Goal: Use online tool/utility: Utilize a website feature to perform a specific function

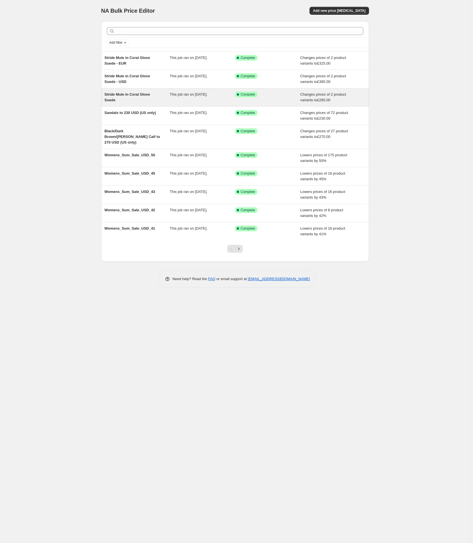
click at [142, 96] on span "Stride Mule in Coral Glove Suede" at bounding box center [128, 97] width 46 height 10
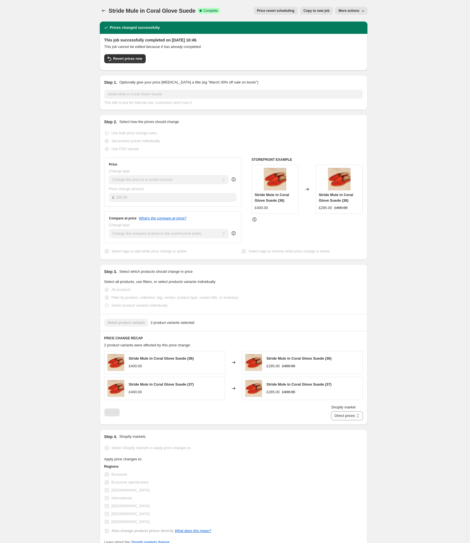
click at [324, 10] on span "Copy to new job" at bounding box center [317, 10] width 26 height 5
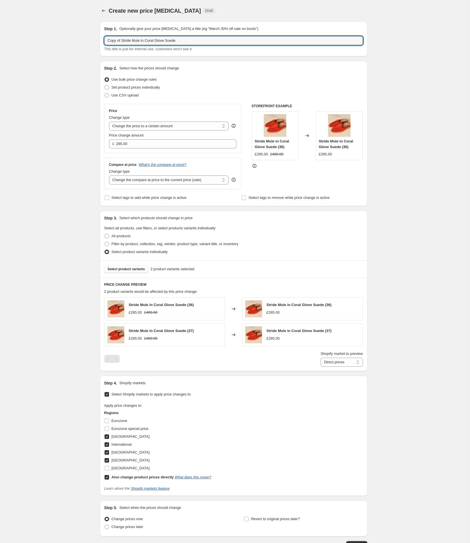
drag, startPoint x: 193, startPoint y: 38, endPoint x: 67, endPoint y: 42, distance: 125.6
click at [68, 42] on div "Create new price [MEDICAL_DATA]. This page is ready Create new price [MEDICAL_D…" at bounding box center [233, 291] width 467 height 583
type input "[PERSON_NAME] Grand [PERSON_NAME] in Black Calf to £340"
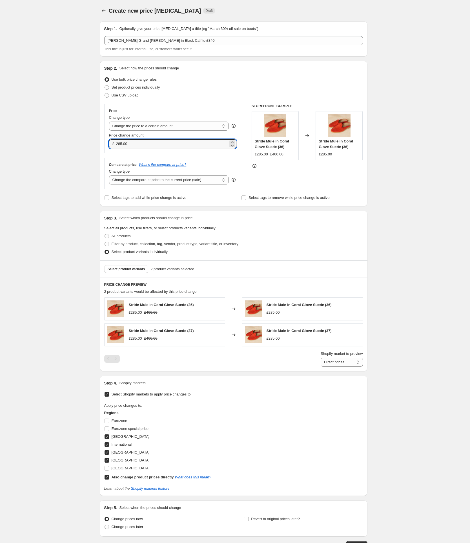
drag, startPoint x: 140, startPoint y: 143, endPoint x: 98, endPoint y: 143, distance: 41.2
click at [98, 143] on div "Step 1. Optionally give your price [MEDICAL_DATA] a title (eg "March 30% off sa…" at bounding box center [231, 283] width 272 height 532
type input "340.00"
click at [144, 182] on select "Change the compare at price to the current price (sale) Change the compare at p…" at bounding box center [169, 179] width 120 height 9
select select "no_change"
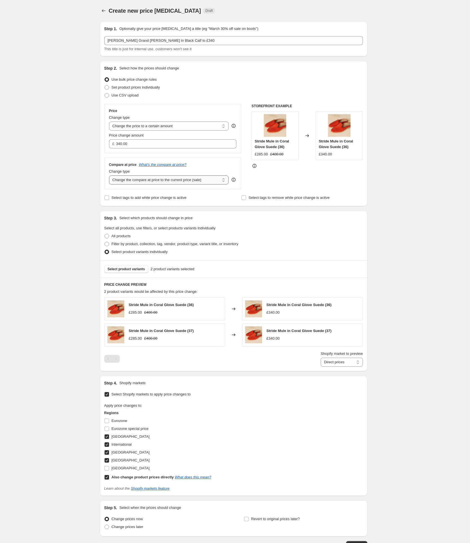
click at [110, 175] on select "Change the compare at price to the current price (sale) Change the compare at p…" at bounding box center [169, 179] width 120 height 9
click at [89, 236] on div "Create new price [MEDICAL_DATA]. This page is ready Create new price [MEDICAL_D…" at bounding box center [233, 291] width 467 height 583
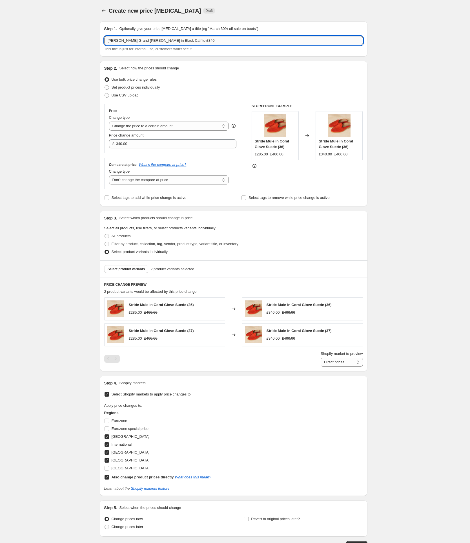
drag, startPoint x: 166, startPoint y: 41, endPoint x: 109, endPoint y: 39, distance: 56.7
click at [109, 39] on input "[PERSON_NAME] Grand [PERSON_NAME] in Black Calf to £340" at bounding box center [233, 40] width 259 height 9
click at [87, 189] on div "Create new price [MEDICAL_DATA]. This page is ready Create new price [MEDICAL_D…" at bounding box center [233, 291] width 467 height 583
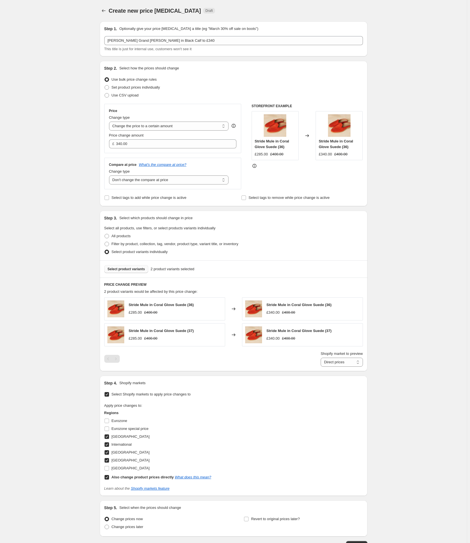
click at [129, 271] on span "Select product variants" at bounding box center [127, 269] width 38 height 5
click at [124, 236] on span "All products" at bounding box center [121, 236] width 19 height 4
click at [105, 234] on input "All products" at bounding box center [105, 234] width 0 height 0
radio input "true"
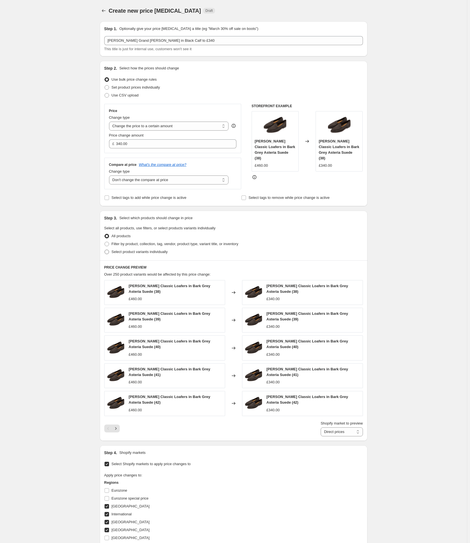
click at [120, 253] on span "Select product variants individually" at bounding box center [140, 252] width 56 height 4
click at [105, 250] on input "Select product variants individually" at bounding box center [105, 250] width 0 height 0
radio input "true"
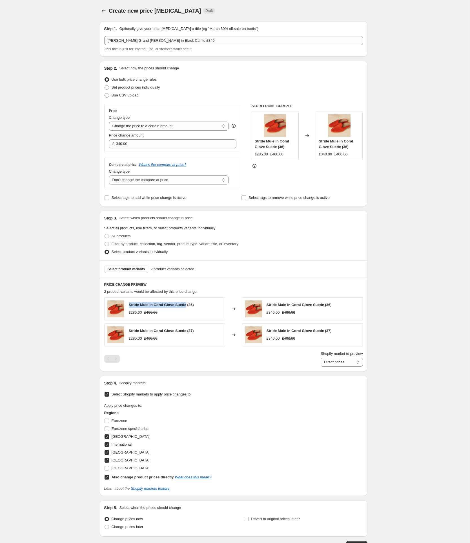
drag, startPoint x: 131, startPoint y: 305, endPoint x: 188, endPoint y: 307, distance: 57.6
click at [188, 307] on span "Stride Mule in Coral Glove Suede (36)" at bounding box center [161, 305] width 65 height 4
copy span "Stride Mule in Coral Glove Suede"
click at [130, 269] on span "Select product variants" at bounding box center [127, 269] width 38 height 5
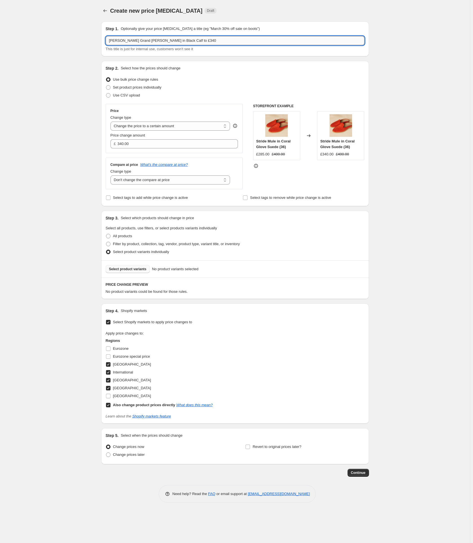
drag, startPoint x: 166, startPoint y: 40, endPoint x: 109, endPoint y: 43, distance: 57.0
click at [109, 43] on input "[PERSON_NAME] Grand [PERSON_NAME] in Black Calf to £340" at bounding box center [235, 40] width 259 height 9
click at [50, 249] on div "Create new price [MEDICAL_DATA]. This page is ready Create new price [MEDICAL_D…" at bounding box center [235, 271] width 470 height 543
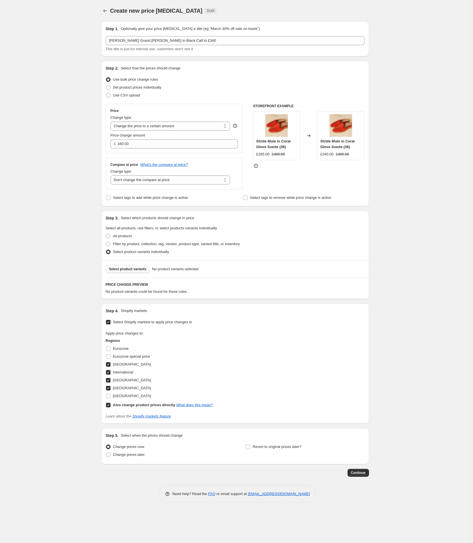
click at [121, 271] on span "Select product variants" at bounding box center [128, 269] width 38 height 5
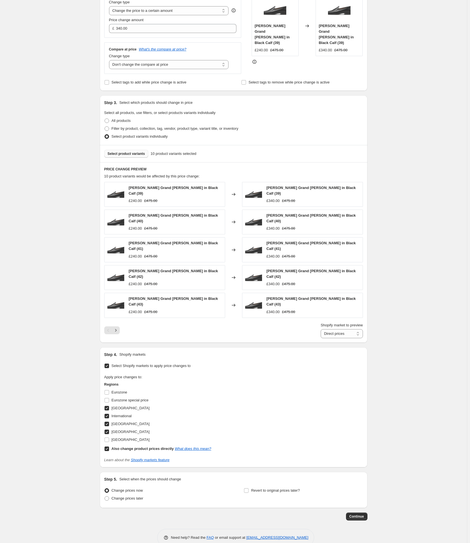
scroll to position [118, 0]
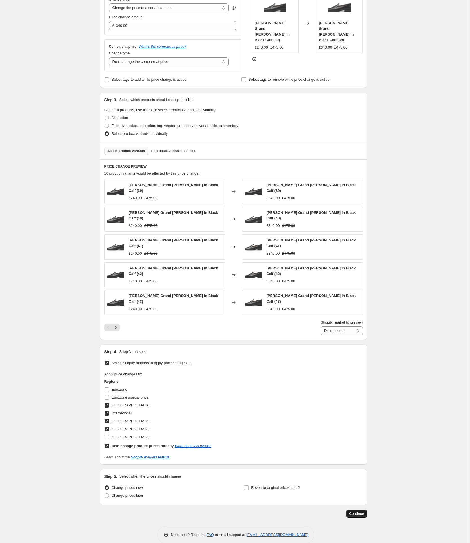
click at [357, 511] on span "Continue" at bounding box center [357, 513] width 15 height 5
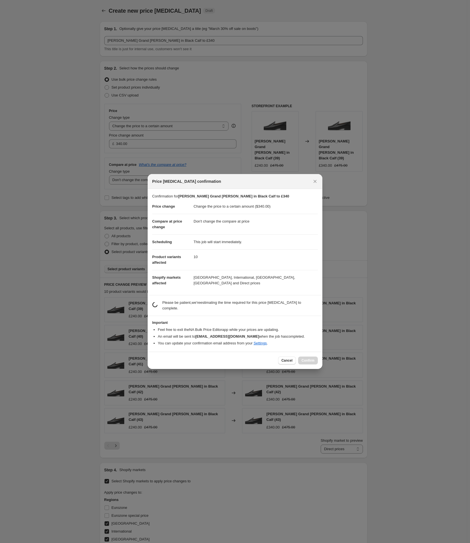
scroll to position [0, 0]
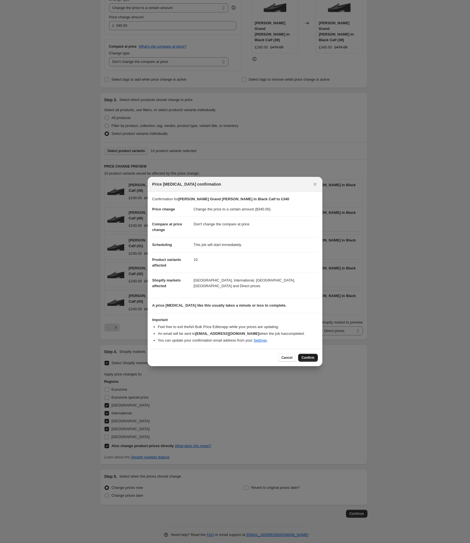
click at [302, 357] on span "Confirm" at bounding box center [308, 357] width 13 height 5
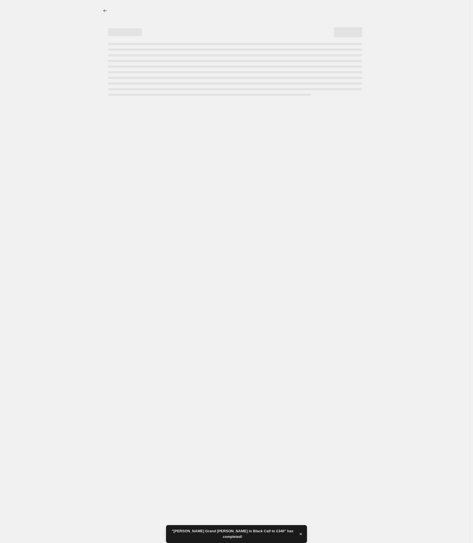
select select "no_change"
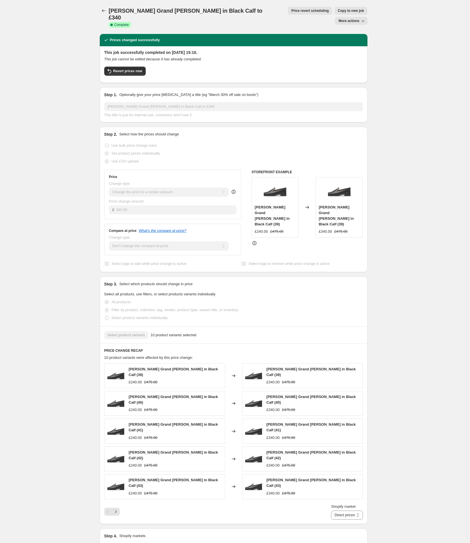
click at [338, 11] on span "Copy to new job" at bounding box center [351, 10] width 26 height 5
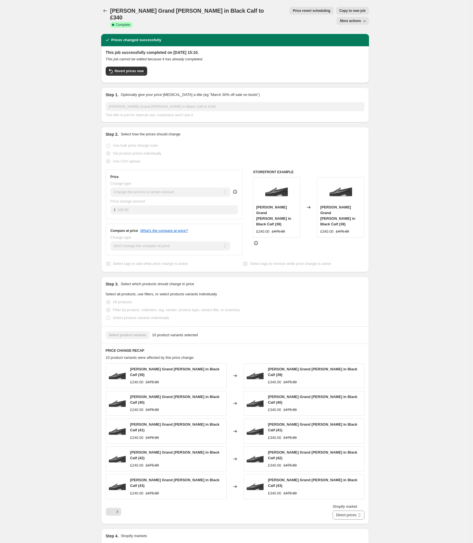
select select "no_change"
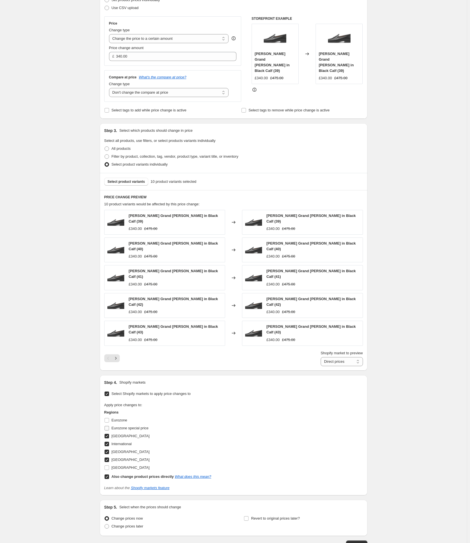
scroll to position [118, 0]
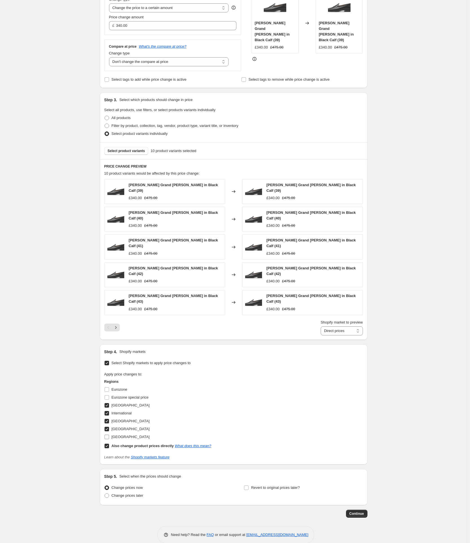
click at [109, 435] on input "[GEOGRAPHIC_DATA]" at bounding box center [107, 437] width 5 height 5
checkbox input "true"
click at [109, 427] on input "[GEOGRAPHIC_DATA]" at bounding box center [107, 429] width 5 height 5
checkbox input "false"
click at [109, 419] on input "[GEOGRAPHIC_DATA]" at bounding box center [107, 421] width 5 height 5
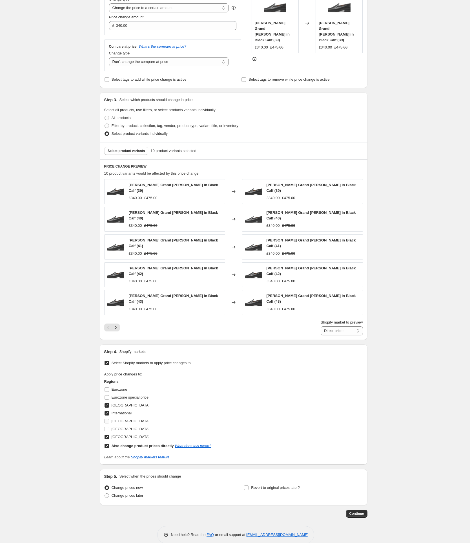
checkbox input "false"
click at [109, 411] on input "International" at bounding box center [107, 413] width 5 height 5
checkbox input "false"
click at [109, 403] on input "[GEOGRAPHIC_DATA]" at bounding box center [107, 405] width 5 height 5
checkbox input "false"
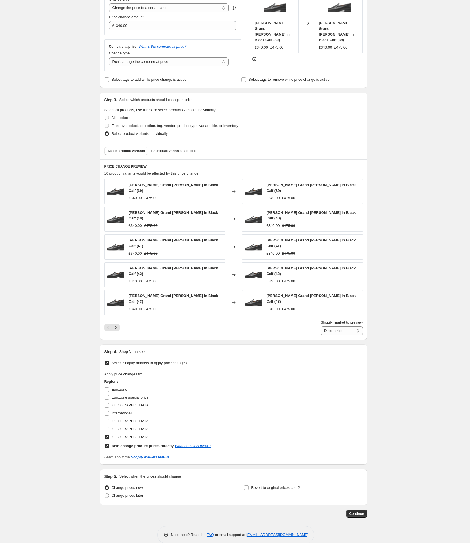
click at [109, 444] on input "Also change product prices directly What does this mean?" at bounding box center [107, 446] width 5 height 5
checkbox input "false"
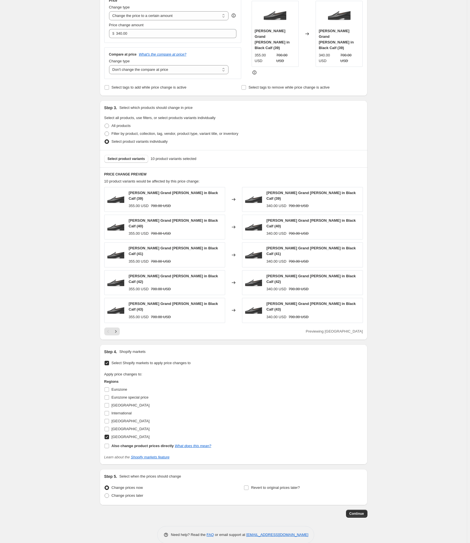
scroll to position [0, 0]
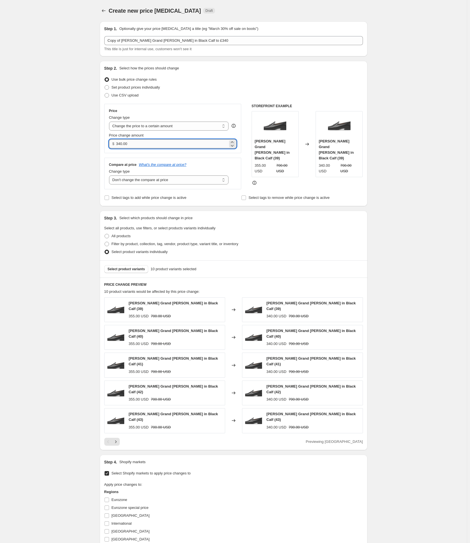
click at [135, 145] on input "340.00" at bounding box center [172, 143] width 112 height 9
click at [133, 145] on input "340.00" at bounding box center [172, 143] width 112 height 9
drag, startPoint x: 134, startPoint y: 143, endPoint x: 108, endPoint y: 144, distance: 25.7
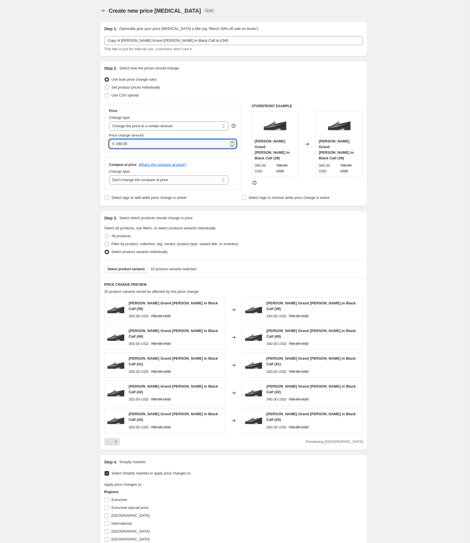
click at [108, 144] on div "Price Change type Change the price to a certain amount Change the price by a ce…" at bounding box center [172, 128] width 137 height 49
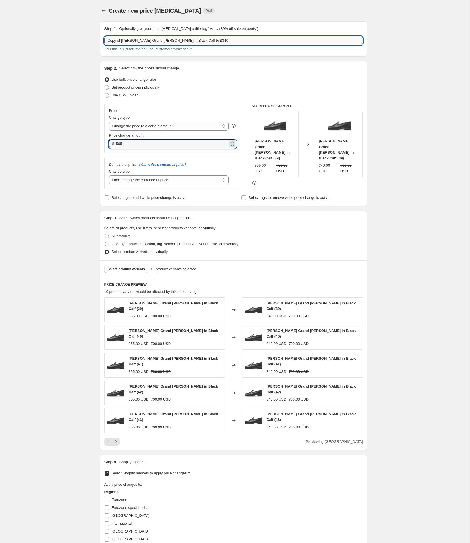
type input "505.00"
drag, startPoint x: 186, startPoint y: 41, endPoint x: 206, endPoint y: 41, distance: 19.7
click at [206, 41] on input "Copy of [PERSON_NAME] Grand [PERSON_NAME] in Black Calf to £340" at bounding box center [233, 40] width 259 height 9
click at [123, 40] on input "Copy of [PERSON_NAME] Grand [PERSON_NAME] in Black Calf to $505" at bounding box center [233, 40] width 259 height 9
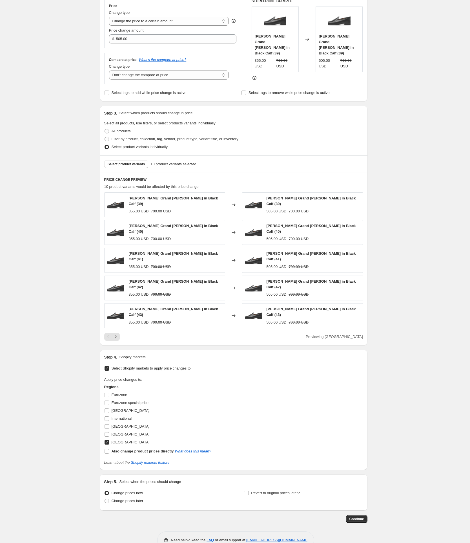
scroll to position [110, 0]
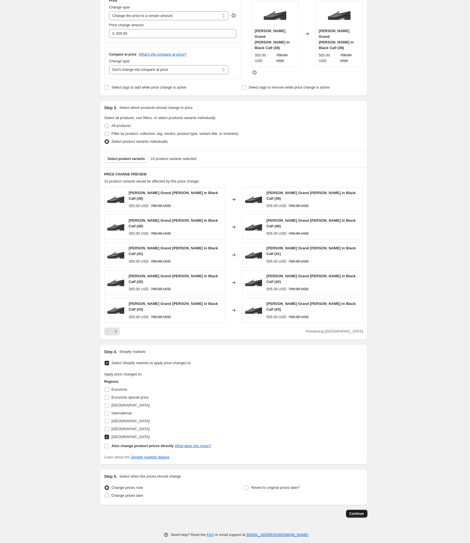
type input "[PERSON_NAME] Grand [PERSON_NAME] in Black Calf to $505"
click at [361, 511] on span "Continue" at bounding box center [357, 513] width 15 height 5
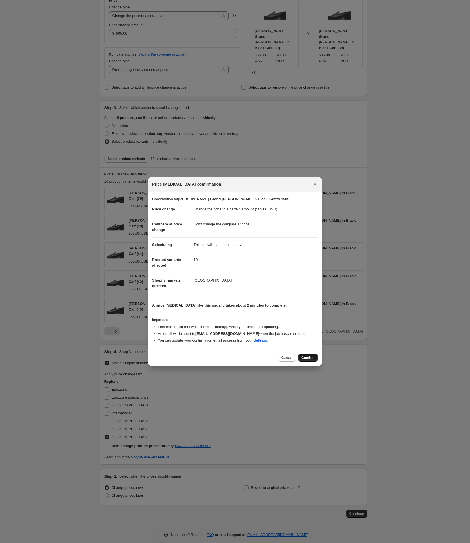
click at [311, 359] on span "Confirm" at bounding box center [308, 357] width 13 height 5
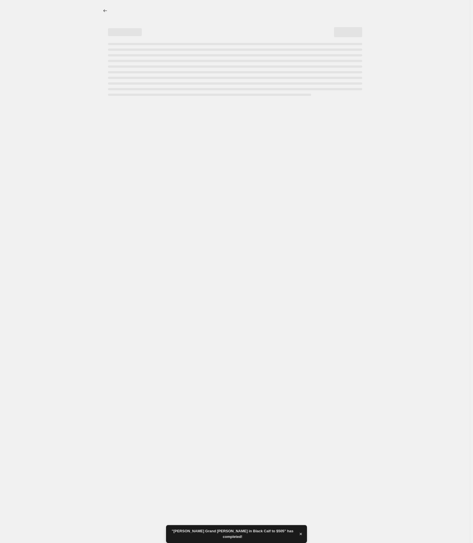
select select "no_change"
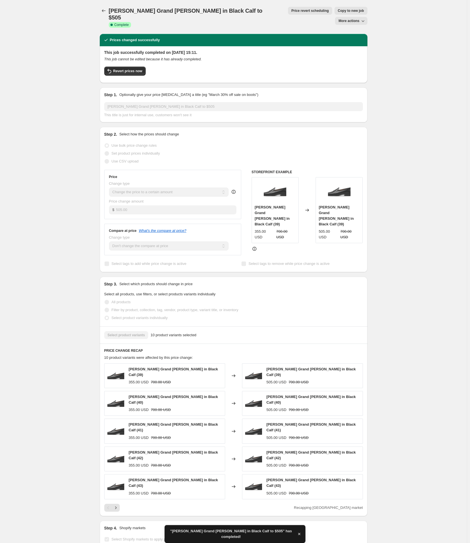
click at [338, 10] on span "Copy to new job" at bounding box center [351, 10] width 26 height 5
select select "no_change"
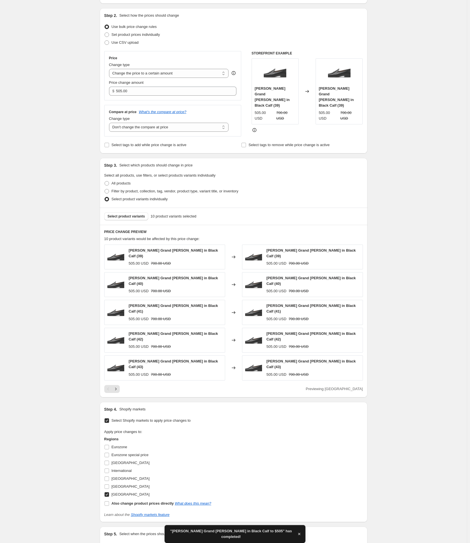
scroll to position [110, 0]
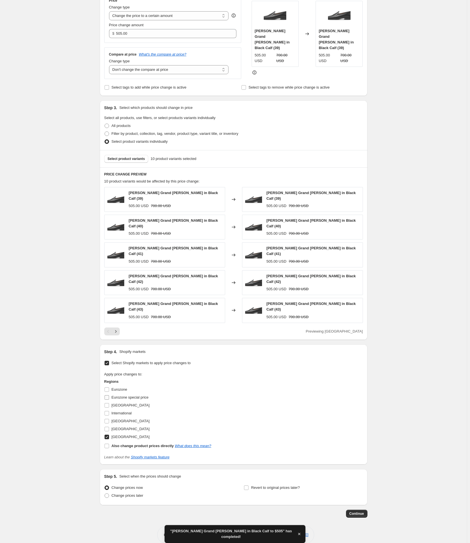
click at [106, 395] on input "Eurozone special price" at bounding box center [107, 397] width 5 height 5
checkbox input "true"
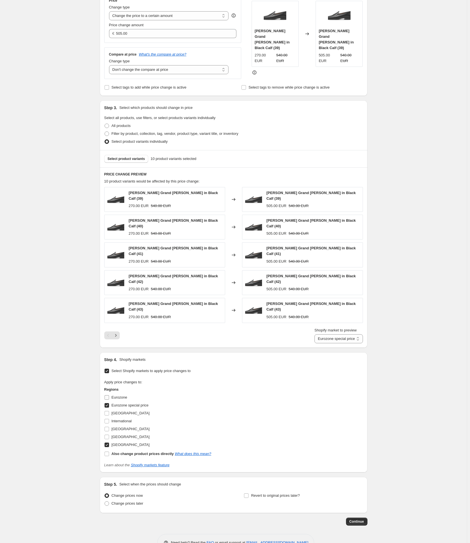
click at [108, 395] on input "Eurozone" at bounding box center [107, 397] width 5 height 5
checkbox input "true"
select select "86737134"
click at [107, 443] on input "[GEOGRAPHIC_DATA]" at bounding box center [107, 445] width 5 height 5
checkbox input "false"
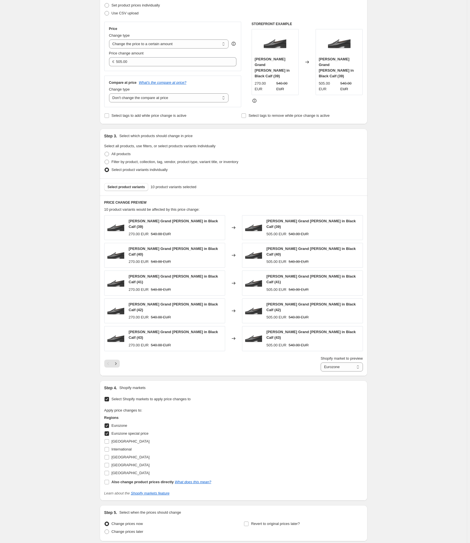
scroll to position [0, 0]
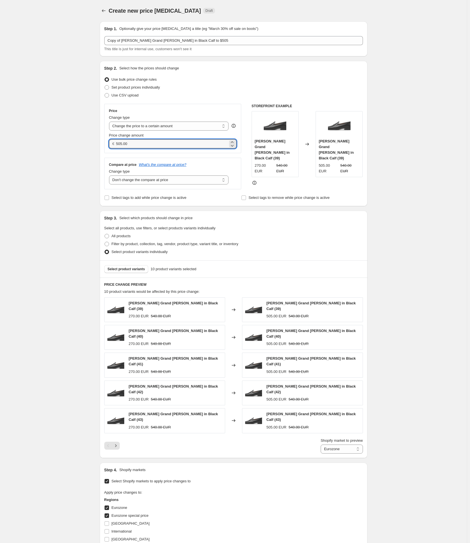
drag, startPoint x: 136, startPoint y: 142, endPoint x: 89, endPoint y: 145, distance: 46.9
click at [89, 145] on div "Create new price [MEDICAL_DATA]. This page is ready Create new price [MEDICAL_D…" at bounding box center [233, 335] width 467 height 670
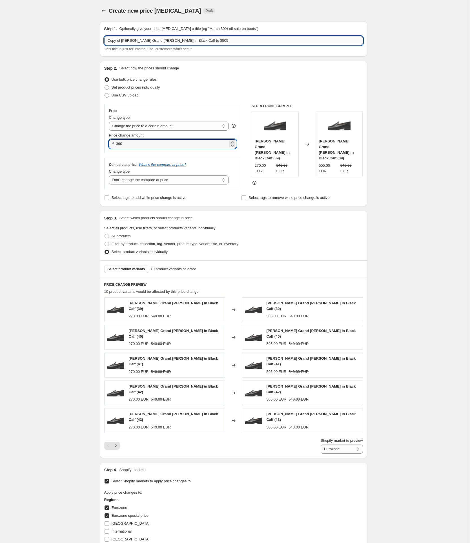
type input "390.00"
click at [124, 41] on input "Copy of [PERSON_NAME] Grand [PERSON_NAME] in Black Calf to $505" at bounding box center [233, 40] width 259 height 9
type input "[PERSON_NAME] Grand [PERSON_NAME] in Black Calf to 390 EUR"
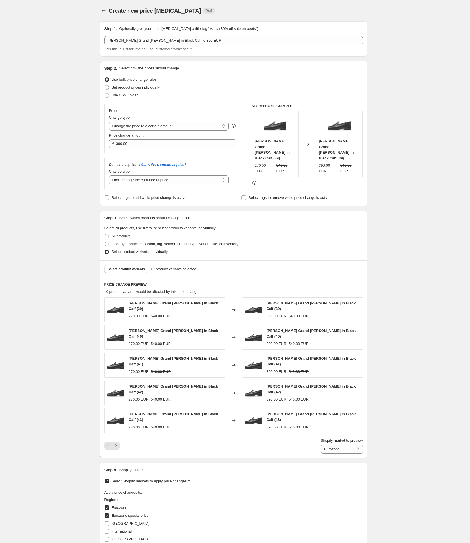
click at [53, 229] on div "Create new price [MEDICAL_DATA]. This page is ready Create new price [MEDICAL_D…" at bounding box center [233, 335] width 467 height 670
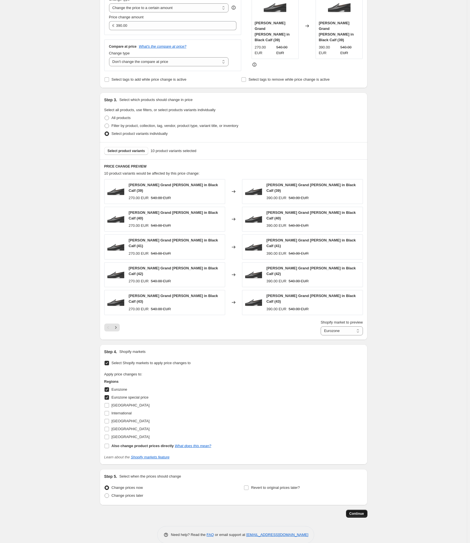
click at [359, 511] on span "Continue" at bounding box center [357, 513] width 15 height 5
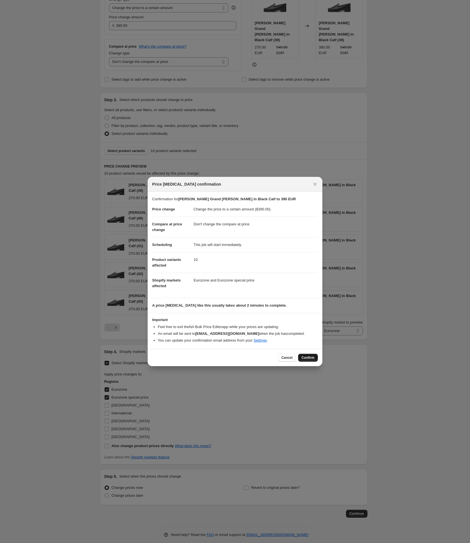
click at [307, 357] on span "Confirm" at bounding box center [308, 357] width 13 height 5
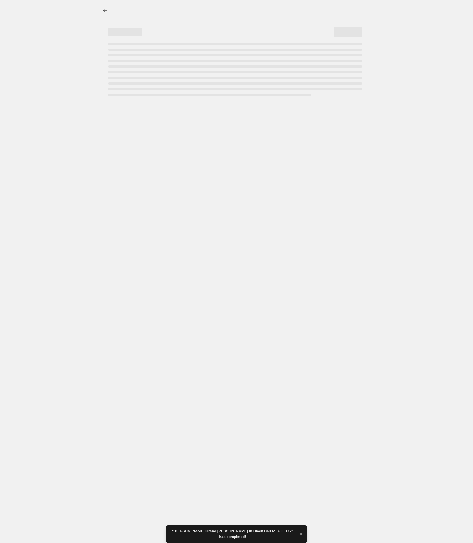
select select "no_change"
